Goal: Transaction & Acquisition: Purchase product/service

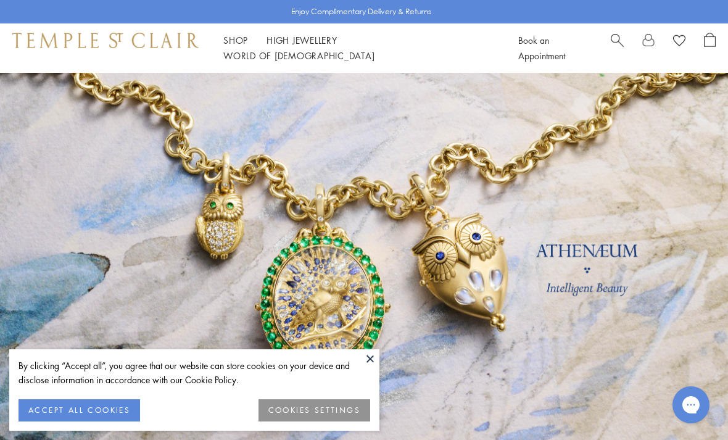
click at [369, 358] on button at bounding box center [370, 358] width 19 height 19
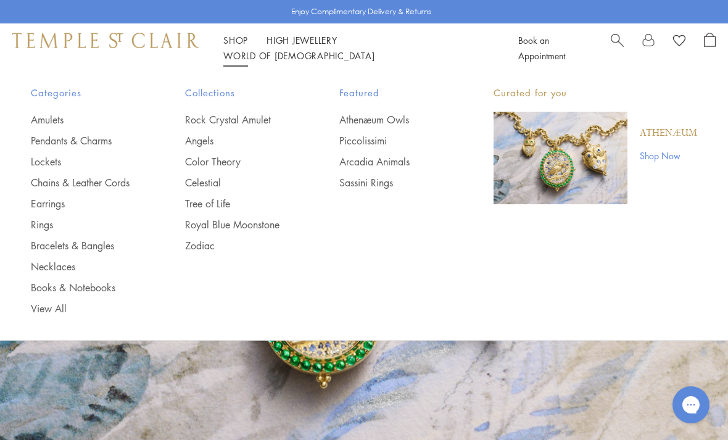
click at [55, 269] on link "Necklaces" at bounding box center [83, 267] width 105 height 14
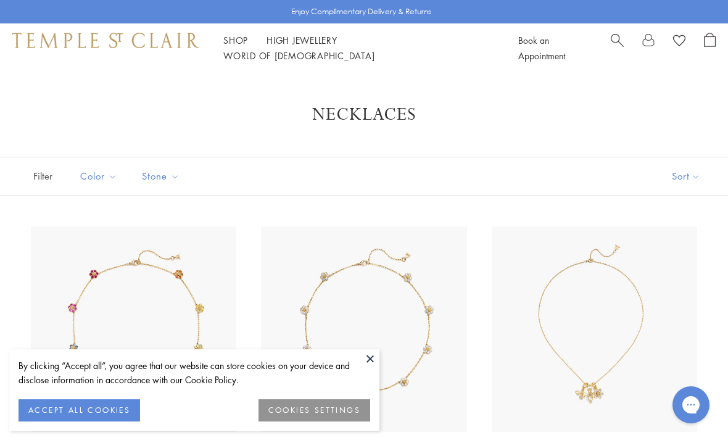
click at [368, 362] on button at bounding box center [370, 358] width 19 height 19
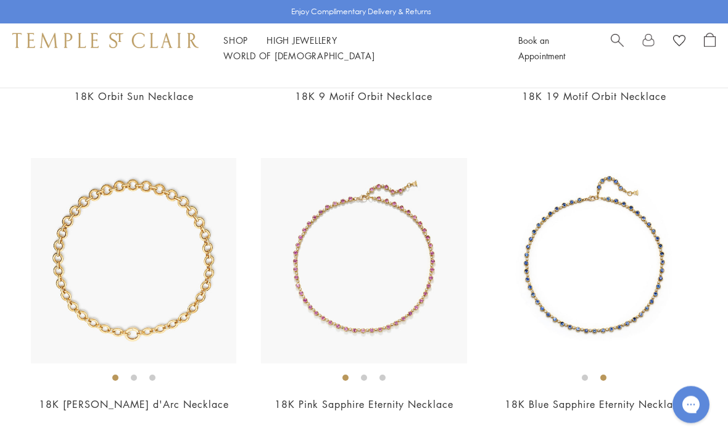
scroll to position [2221, 0]
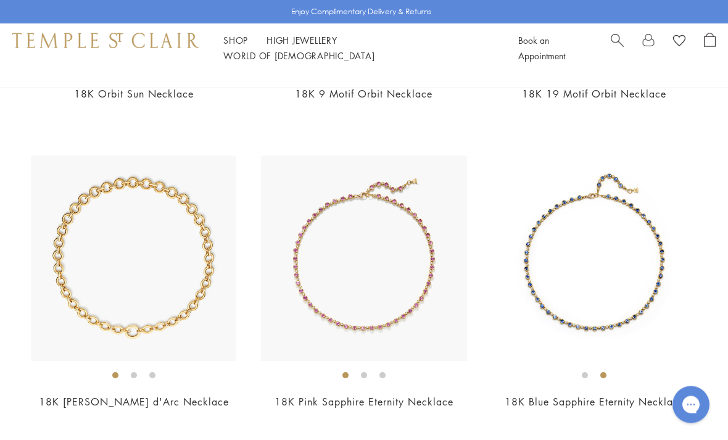
click at [560, 251] on img at bounding box center [594, 258] width 205 height 205
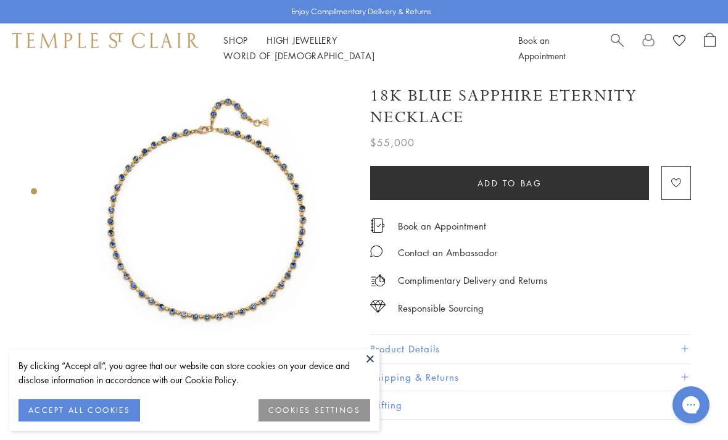
click at [367, 362] on button at bounding box center [370, 358] width 19 height 19
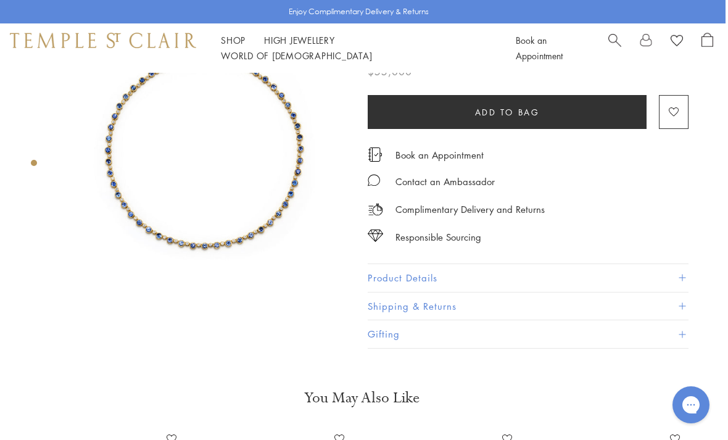
scroll to position [0, 2]
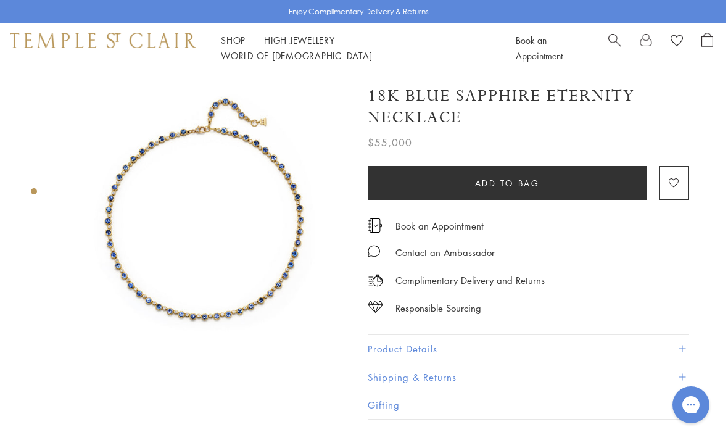
click at [294, 218] on img at bounding box center [204, 218] width 290 height 290
